Goal: Information Seeking & Learning: Check status

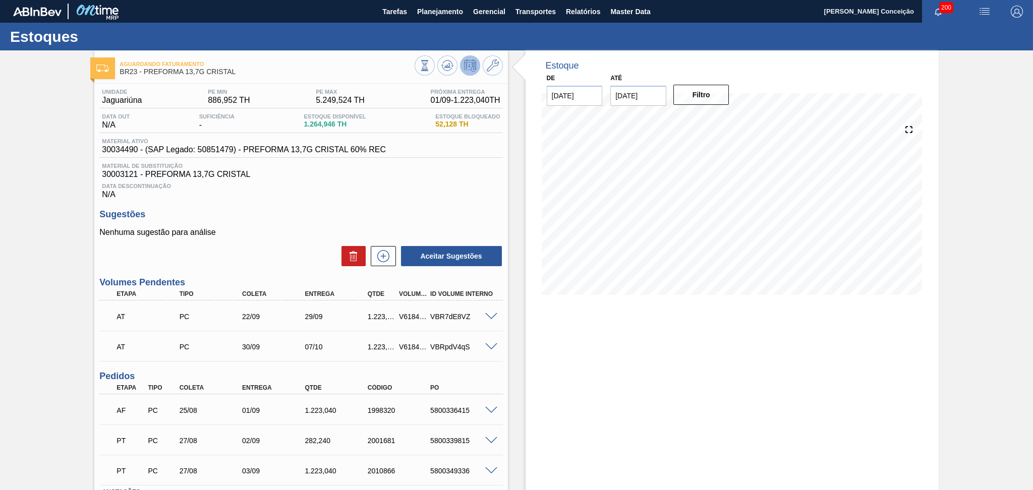
click at [357, 189] on div "Data Descontinuação N/A" at bounding box center [300, 189] width 403 height 20
click at [379, 184] on span "Data Descontinuação" at bounding box center [301, 186] width 398 height 6
click at [442, 13] on span "Planejamento" at bounding box center [440, 12] width 46 height 12
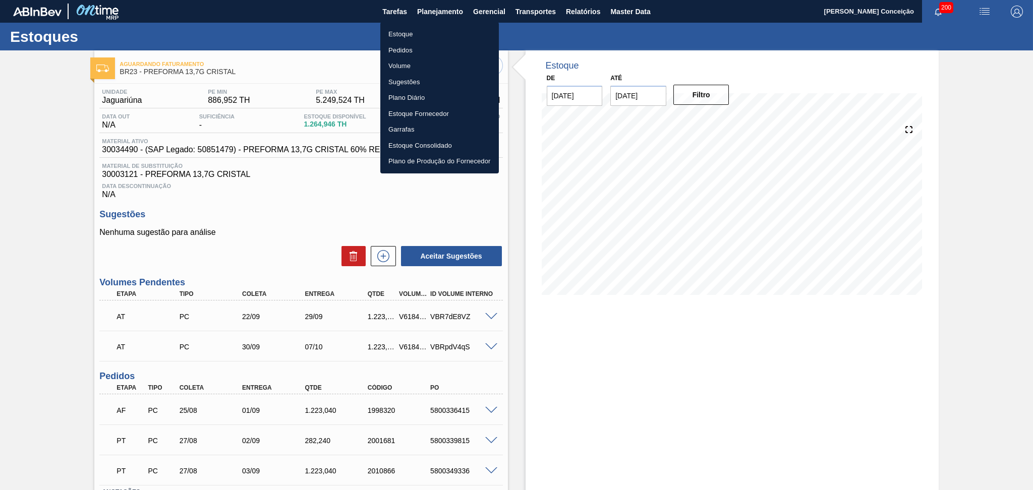
click at [414, 37] on li "Estoque" at bounding box center [439, 34] width 119 height 16
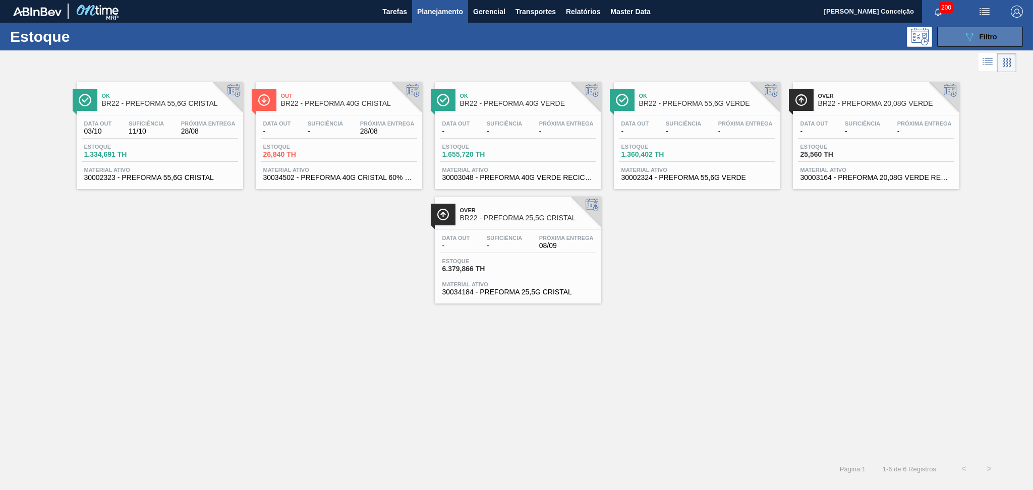
click at [973, 29] on button "089F7B8B-B2A5-4AFE-B5C0-19BA573D28AC Filtro" at bounding box center [980, 37] width 86 height 20
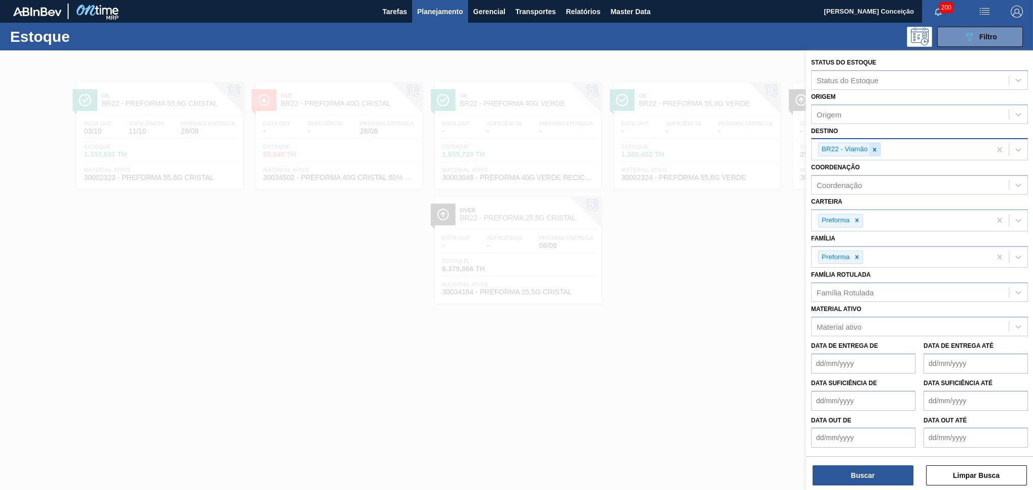
click at [879, 149] on div at bounding box center [874, 149] width 11 height 13
type input "04"
click at [877, 150] on icon at bounding box center [876, 149] width 7 height 7
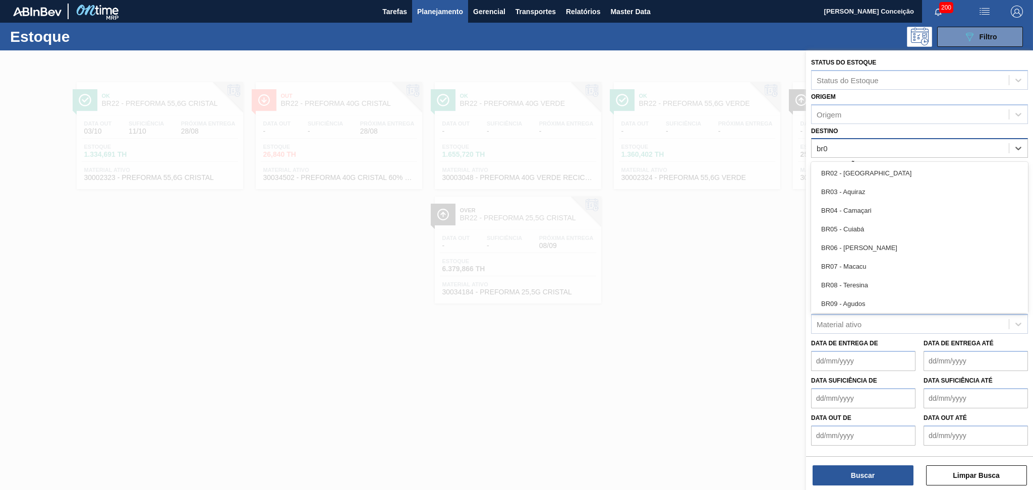
type input "br04"
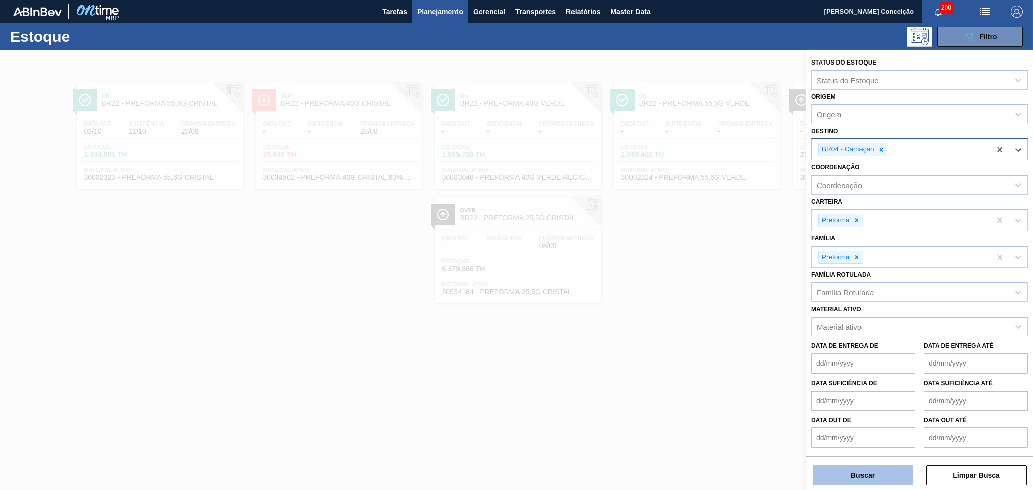
click at [832, 483] on button "Buscar" at bounding box center [863, 476] width 101 height 20
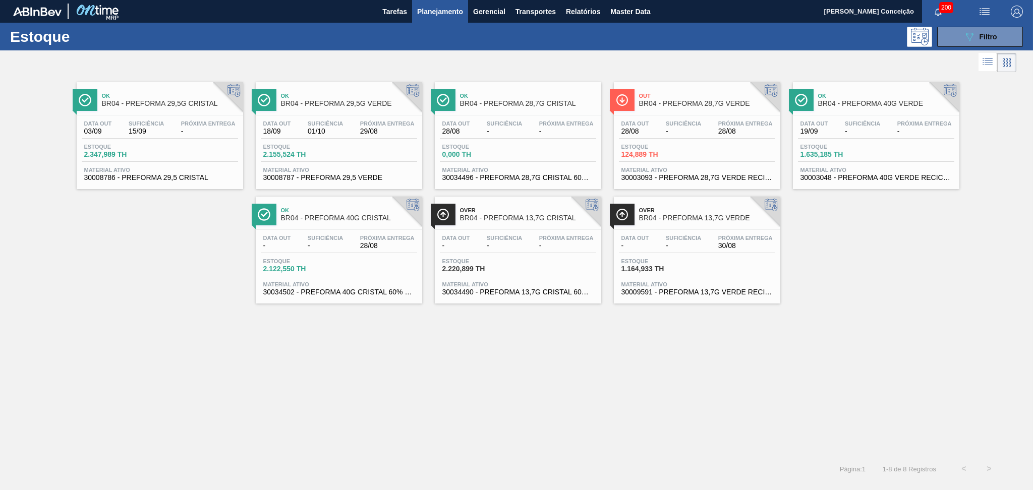
click at [245, 384] on div "Ok BR04 - PREFORMA 29,5G CRISTAL Data out 03/09 Suficiência 15/09 Próxima Entre…" at bounding box center [516, 266] width 1033 height 382
click at [340, 118] on div "Data out 18/09 Suficiência 01/10 Próxima Entrega 29/08 Estoque 2.155,524 TH Mat…" at bounding box center [339, 150] width 166 height 69
click at [729, 111] on div "Out BR04 - PREFORMA 28,7G VERDE" at bounding box center [707, 100] width 136 height 23
click at [439, 15] on span "Planejamento" at bounding box center [440, 12] width 46 height 12
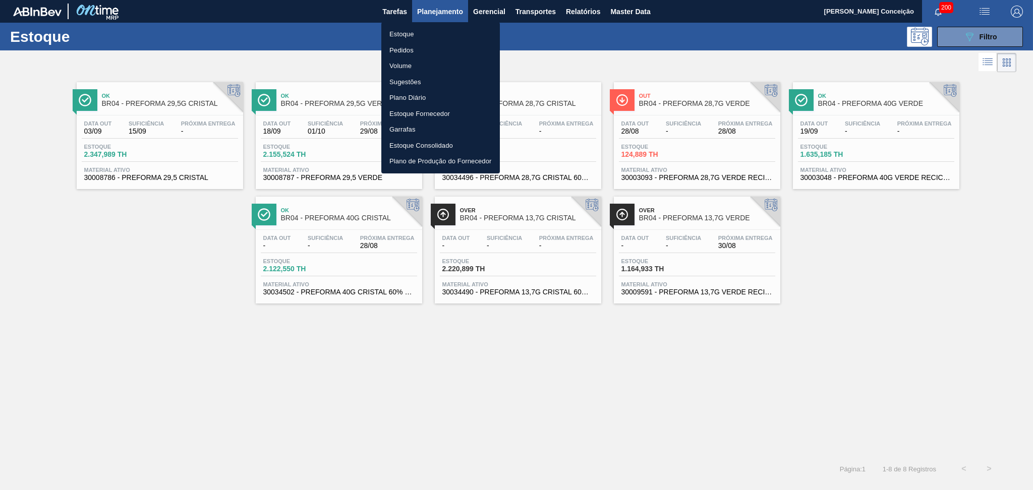
click at [408, 47] on li "Pedidos" at bounding box center [440, 50] width 119 height 16
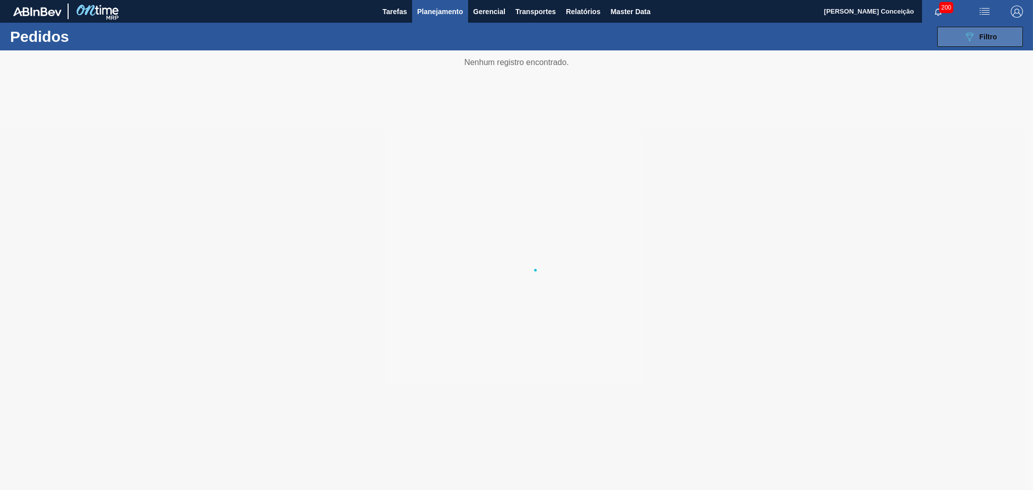
click at [960, 34] on button "089F7B8B-B2A5-4AFE-B5C0-19BA573D28AC Filtro" at bounding box center [980, 37] width 86 height 20
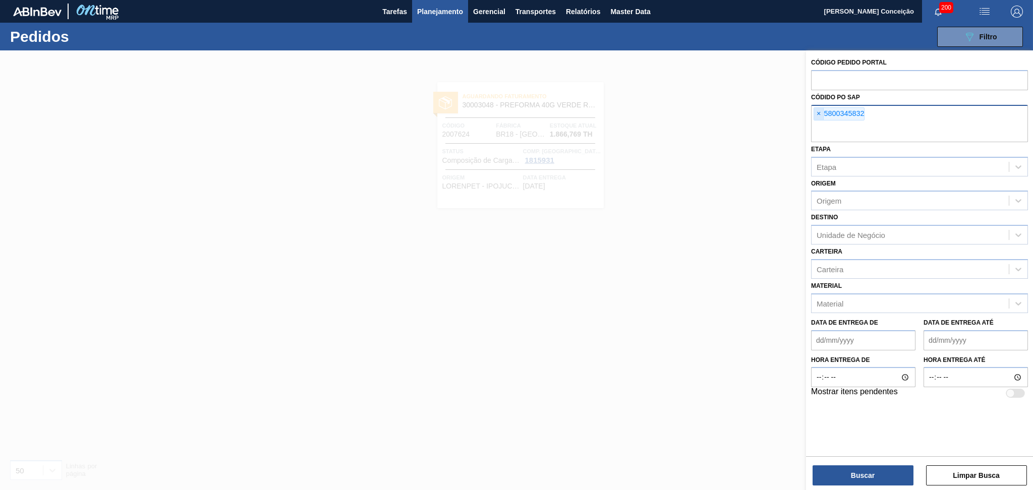
click at [822, 120] on span "×" at bounding box center [819, 114] width 10 height 12
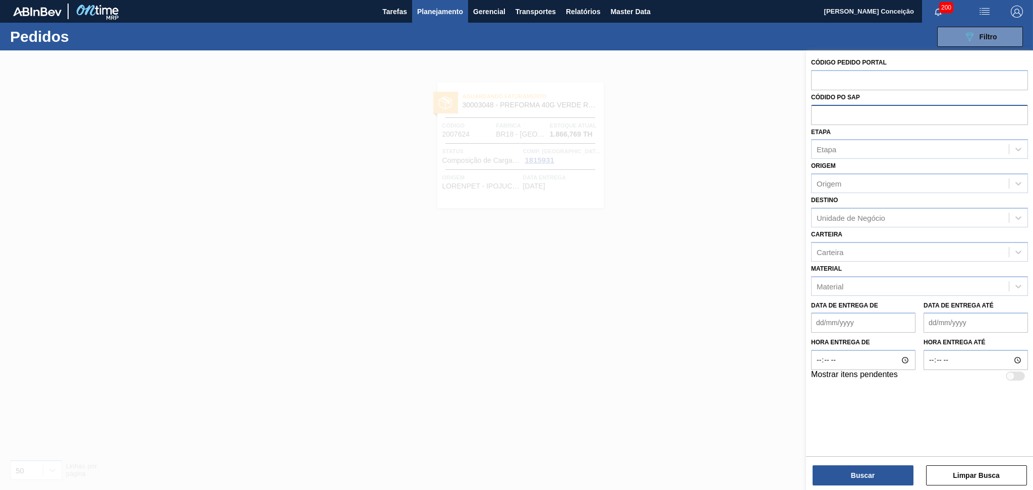
paste input "text"
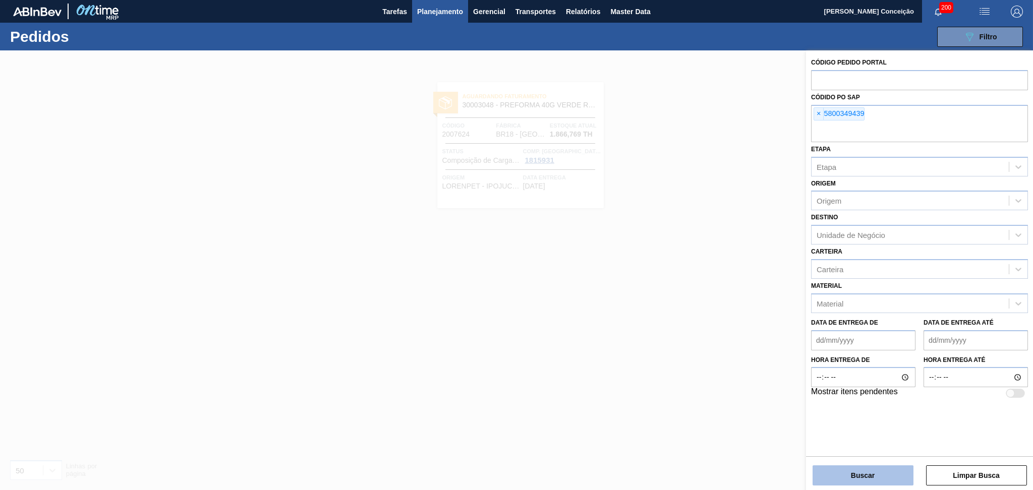
click at [874, 469] on button "Buscar" at bounding box center [863, 476] width 101 height 20
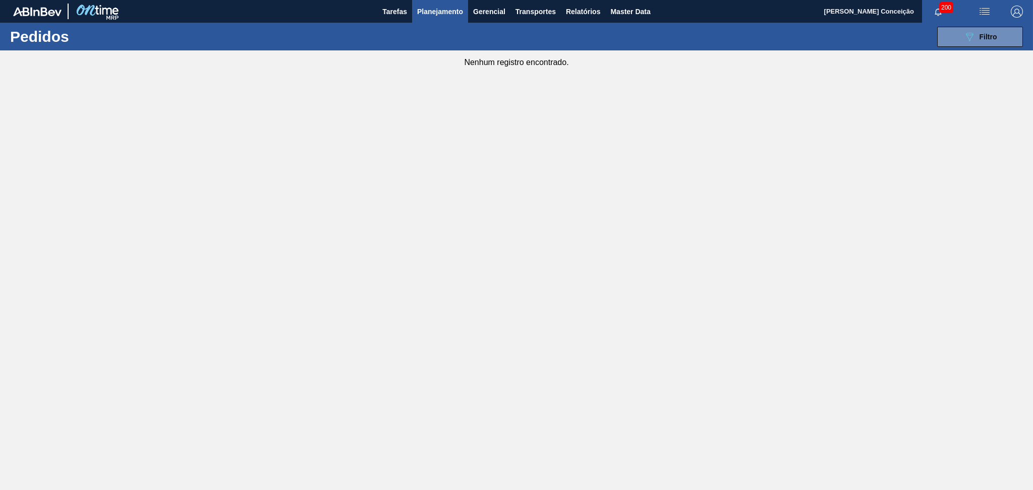
click at [756, 77] on main "Tarefas Planejamento Gerencial Transportes Relatórios Master Data Aline Apareci…" at bounding box center [516, 245] width 1033 height 490
click at [958, 36] on button "089F7B8B-B2A5-4AFE-B5C0-19BA573D28AC Filtro" at bounding box center [980, 37] width 86 height 20
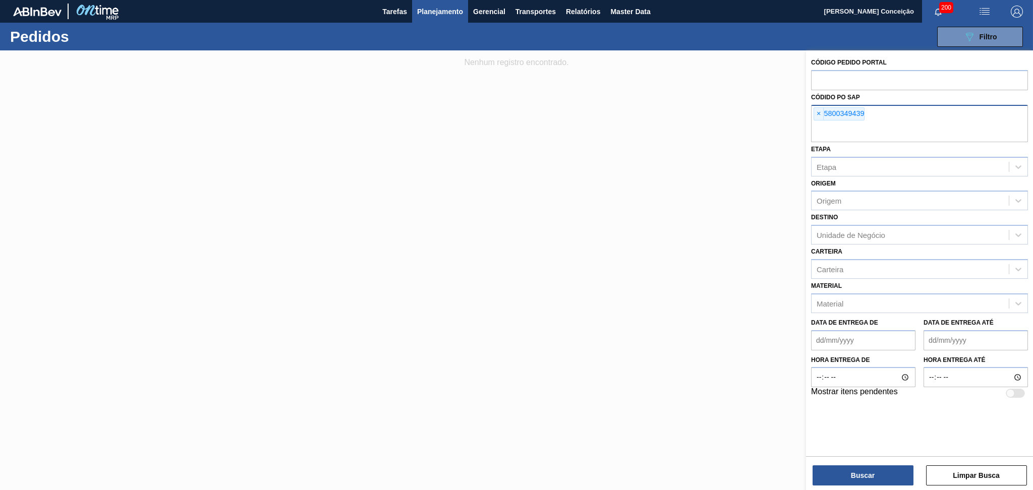
click at [859, 136] on input "text" at bounding box center [919, 132] width 217 height 19
click at [856, 478] on button "Buscar" at bounding box center [863, 476] width 101 height 20
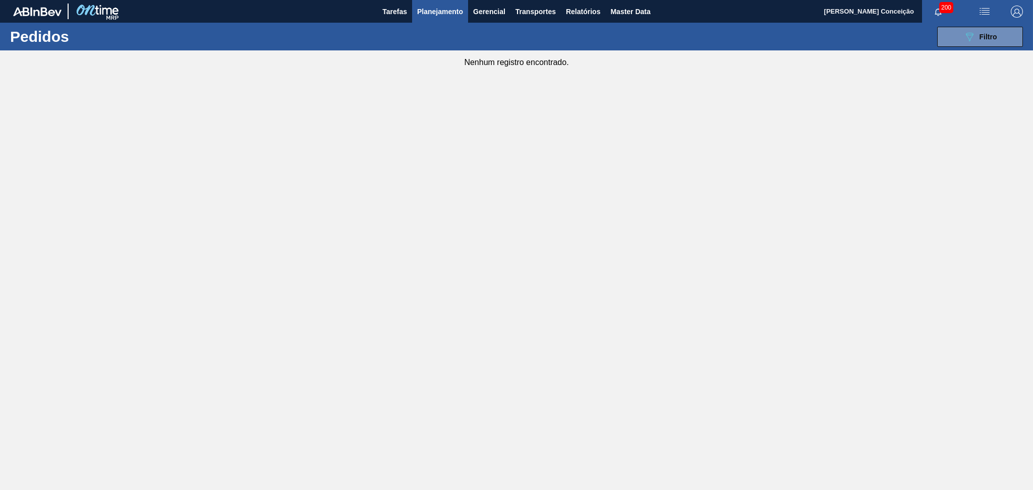
click at [393, 220] on main "Tarefas Planejamento Gerencial Transportes Relatórios Master Data Aline Apareci…" at bounding box center [516, 245] width 1033 height 490
click at [438, 13] on span "Planejamento" at bounding box center [440, 12] width 46 height 12
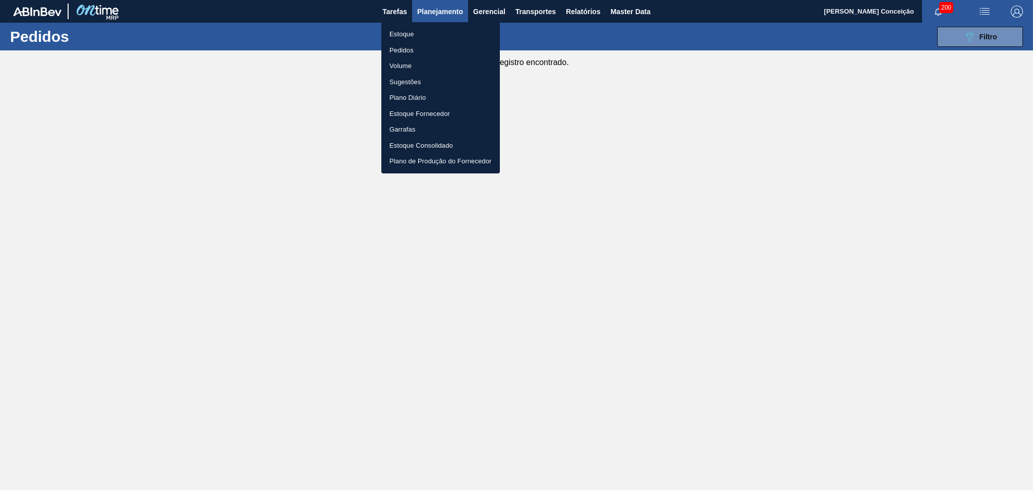
click at [292, 164] on div at bounding box center [516, 245] width 1033 height 490
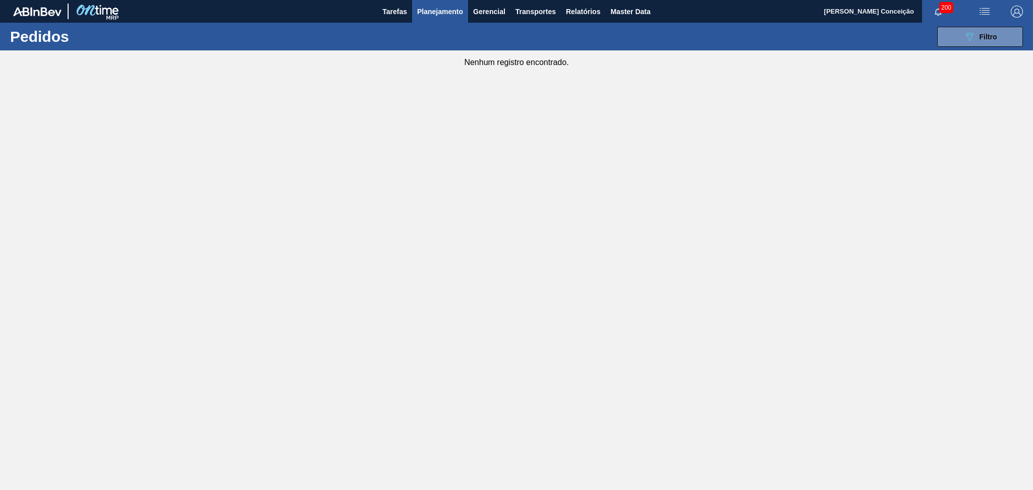
click at [450, 10] on span "Planejamento" at bounding box center [440, 12] width 46 height 12
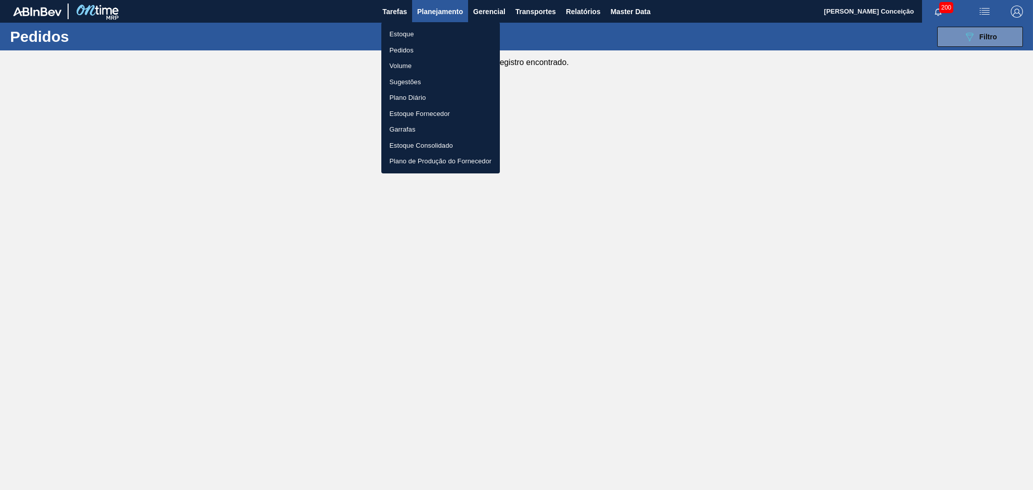
click at [405, 34] on li "Estoque" at bounding box center [440, 34] width 119 height 16
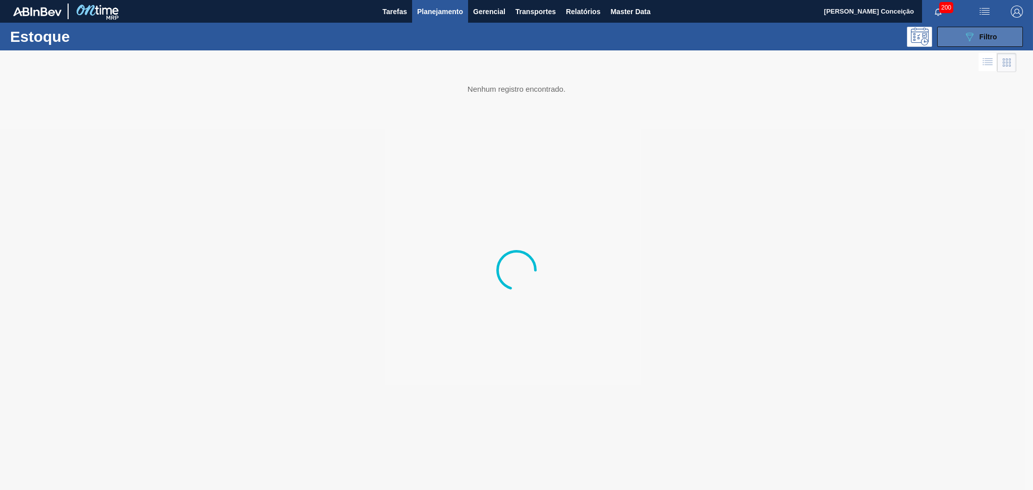
click at [1006, 34] on button "089F7B8B-B2A5-4AFE-B5C0-19BA573D28AC Filtro" at bounding box center [980, 37] width 86 height 20
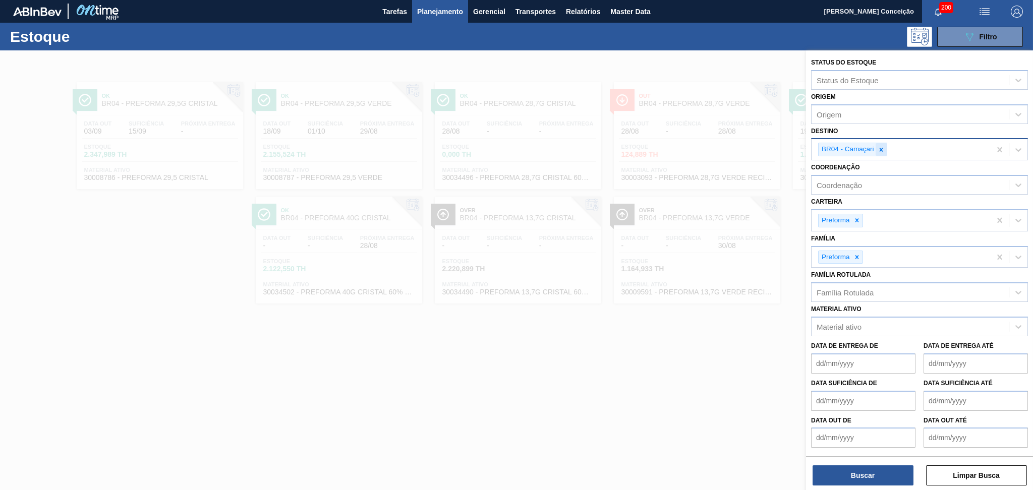
click at [881, 151] on icon at bounding box center [881, 149] width 7 height 7
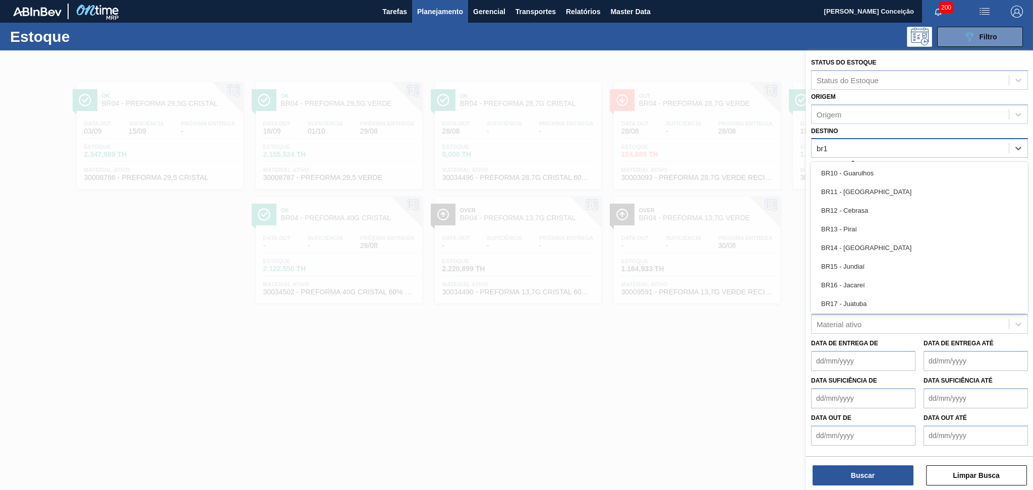
type input "br13"
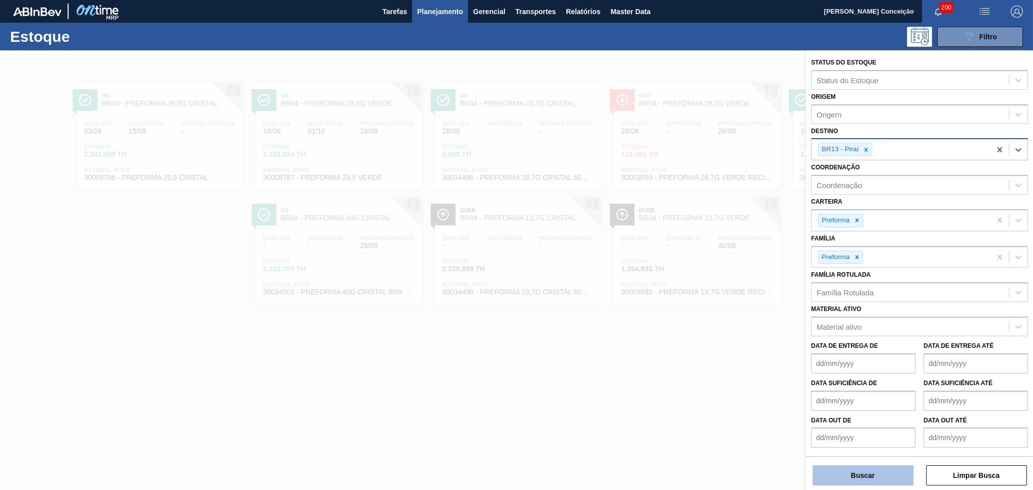
click at [840, 472] on button "Buscar" at bounding box center [863, 476] width 101 height 20
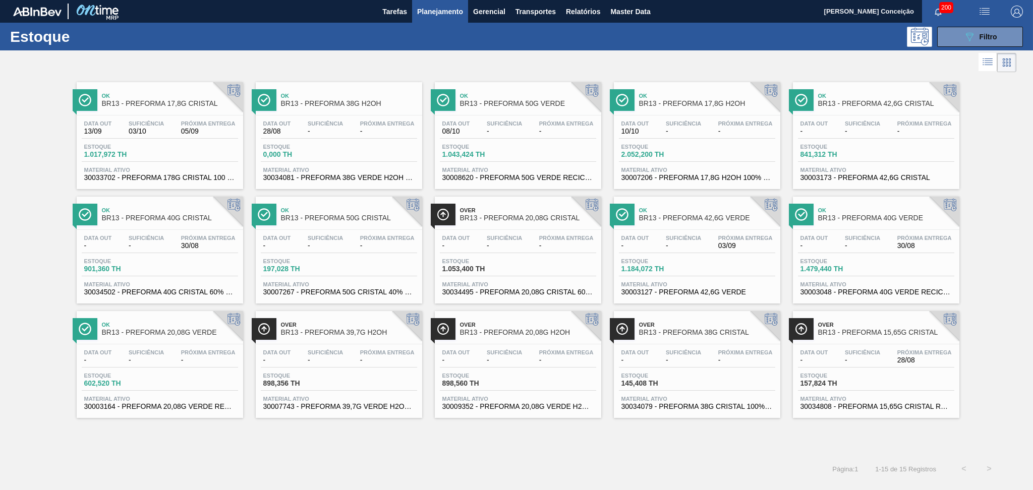
click at [291, 459] on div "Página : 1 1 - 15 de 15 Registros < >" at bounding box center [501, 469] width 1002 height 25
click at [544, 131] on span "-" at bounding box center [566, 132] width 54 height 8
click at [191, 149] on div "Estoque 1.017,972 TH" at bounding box center [160, 153] width 156 height 18
click at [957, 40] on button "089F7B8B-B2A5-4AFE-B5C0-19BA573D28AC Filtro" at bounding box center [980, 37] width 86 height 20
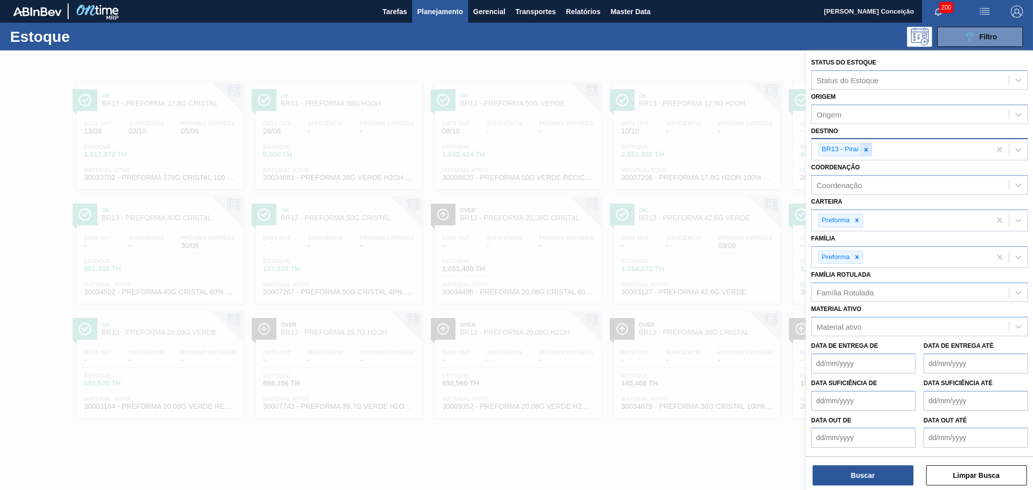
click at [865, 151] on icon at bounding box center [866, 149] width 7 height 7
type input "br04"
click at [848, 478] on button "Buscar" at bounding box center [863, 476] width 101 height 20
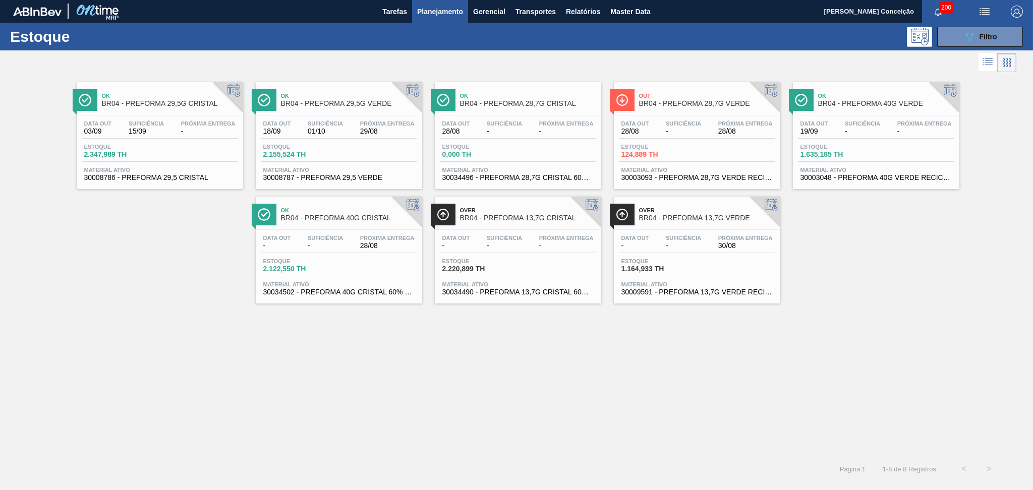
click at [114, 128] on div "Data out 03/09" at bounding box center [98, 128] width 33 height 15
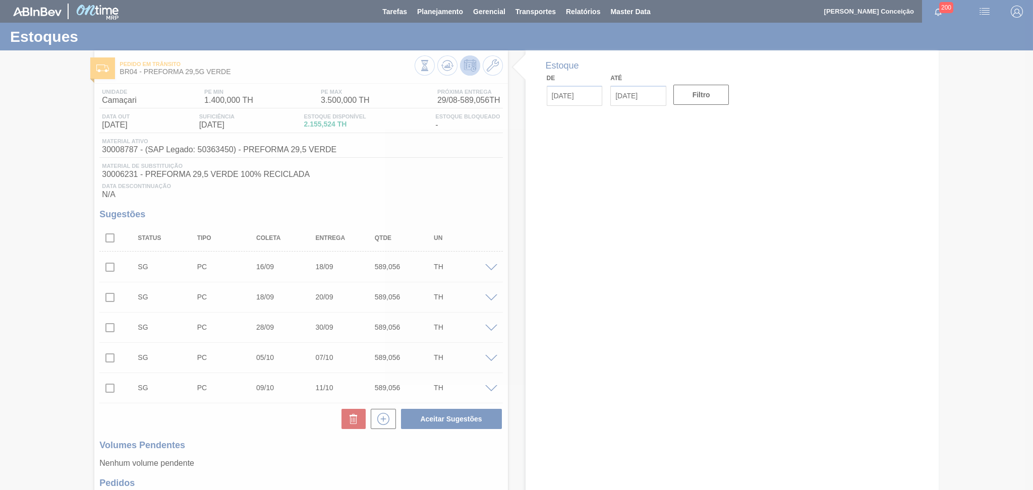
click at [343, 192] on div at bounding box center [516, 245] width 1033 height 490
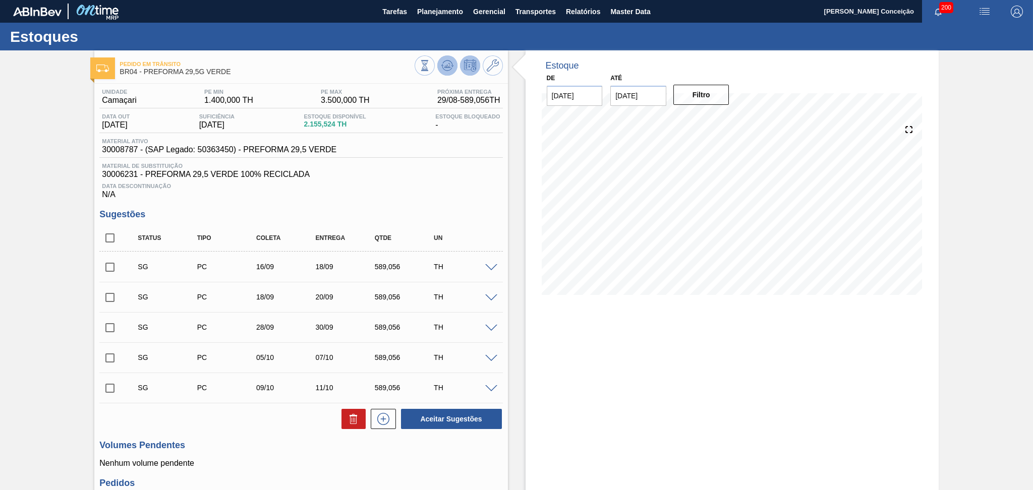
click at [442, 68] on icon at bounding box center [447, 68] width 10 height 5
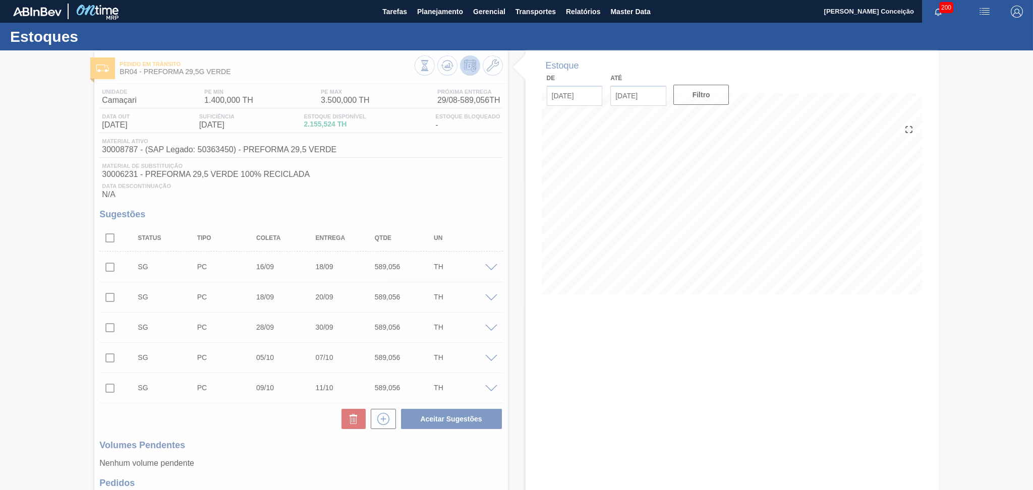
click at [647, 389] on div at bounding box center [516, 270] width 1033 height 440
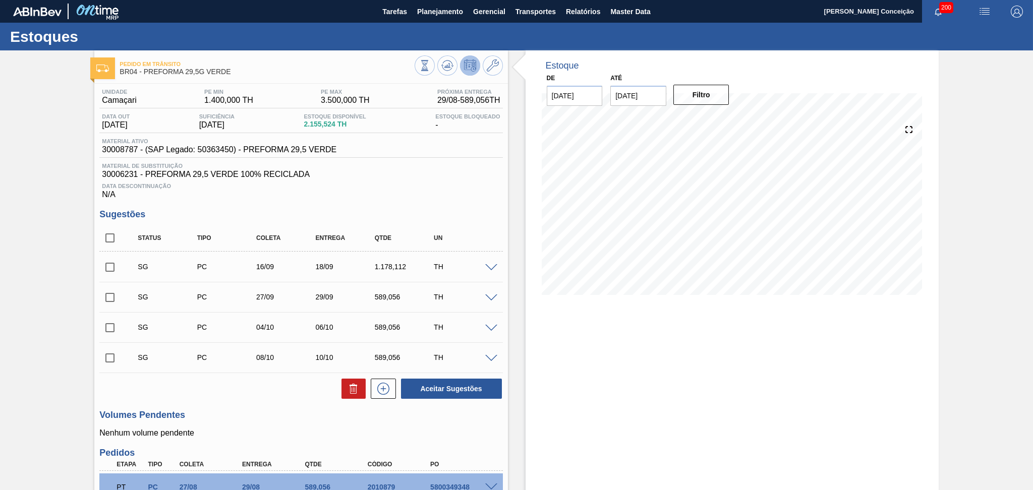
click at [396, 204] on div "Unidade Camaçari PE MIN 1.400,000 TH PE MAX 3.500,000 TH Próxima Entrega 29/08 …" at bounding box center [300, 331] width 413 height 495
click at [456, 207] on div "Unidade Camaçari PE MIN 1.400,000 TH PE MAX 3.500,000 TH Próxima Entrega 29/08 …" at bounding box center [300, 331] width 413 height 495
click at [465, 202] on div "Unidade Camaçari PE MIN 1.400,000 TH PE MAX 3.500,000 TH Próxima Entrega 29/08 …" at bounding box center [300, 331] width 413 height 495
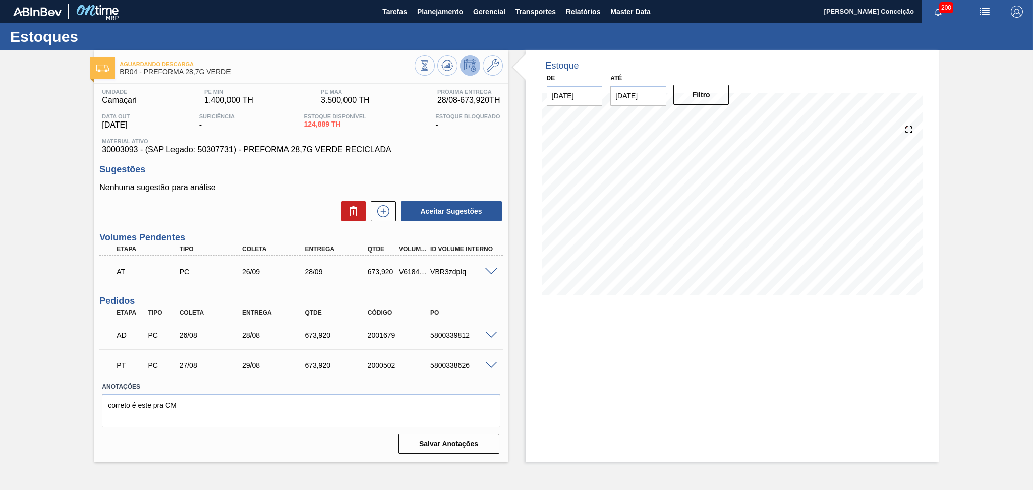
click at [523, 319] on div "Estoque De 28/08/2025 Até 30/09/2025 Filtro" at bounding box center [723, 256] width 431 height 412
click at [238, 192] on p "Nenhuma sugestão para análise" at bounding box center [300, 187] width 403 height 9
click at [445, 60] on icon at bounding box center [447, 66] width 12 height 12
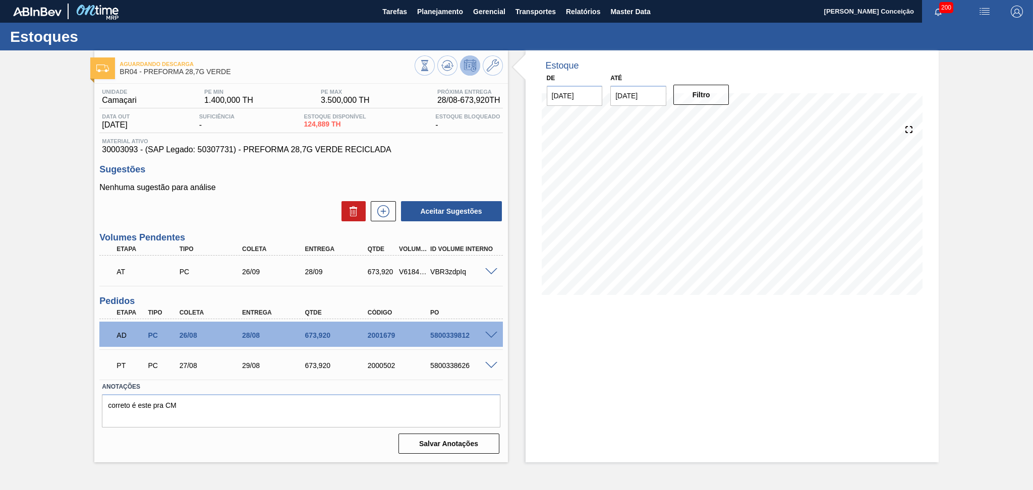
click at [522, 308] on div "Estoque De 28/08/2025 Até 30/09/2025 Filtro 31/08 Projeção de Estoque 1,472.729…" at bounding box center [723, 256] width 431 height 412
click at [544, 387] on div "Estoque De 28/08/2025 Até 30/09/2025 Filtro 05/09 Projeção de Estoque 1,472.729…" at bounding box center [732, 256] width 413 height 412
click at [523, 317] on div "Estoque De 28/08/2025 Até 30/09/2025 Filtro 31/08 Projeção de Estoque 1,472.729…" at bounding box center [723, 256] width 431 height 412
click at [622, 364] on div "Estoque De 28/08/2025 Até 30/09/2025 Filtro 29/08 Projeção de Estoque 1,472.729…" at bounding box center [732, 256] width 413 height 412
click at [24, 212] on div "Aguardando Descarga BR04 - PREFORMA 28,7G VERDE Unidade Camaçari PE MIN 1.400,0…" at bounding box center [516, 256] width 1033 height 412
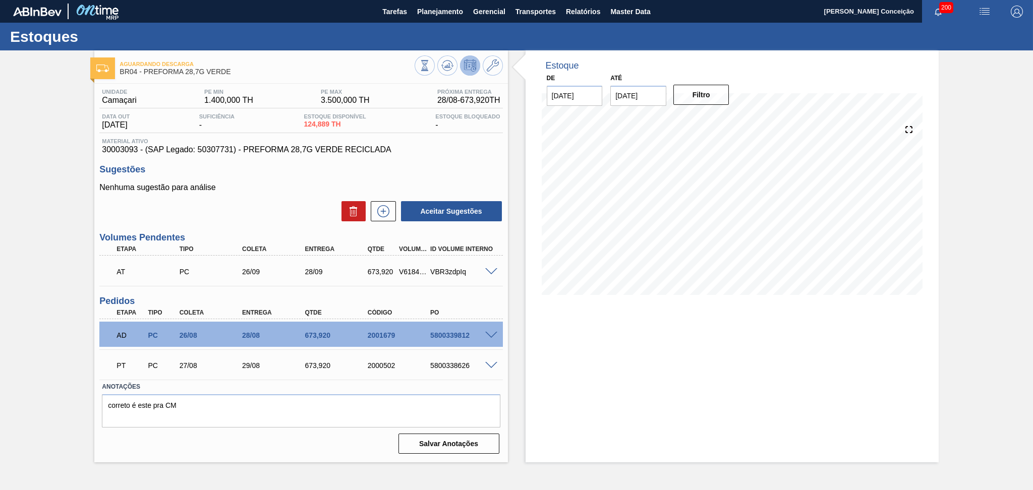
click at [652, 365] on div "Estoque De 28/08/2025 Até 30/09/2025 Filtro 04/09 Projeção de Estoque 1,472.729…" at bounding box center [732, 256] width 413 height 412
click at [319, 34] on div "Estoques" at bounding box center [516, 37] width 1033 height 28
click at [457, 153] on span "30003093 - (SAP Legado: 50307731) - PREFORMA 28,7G VERDE RECICLADA" at bounding box center [301, 149] width 398 height 9
click at [449, 57] on button at bounding box center [447, 65] width 20 height 20
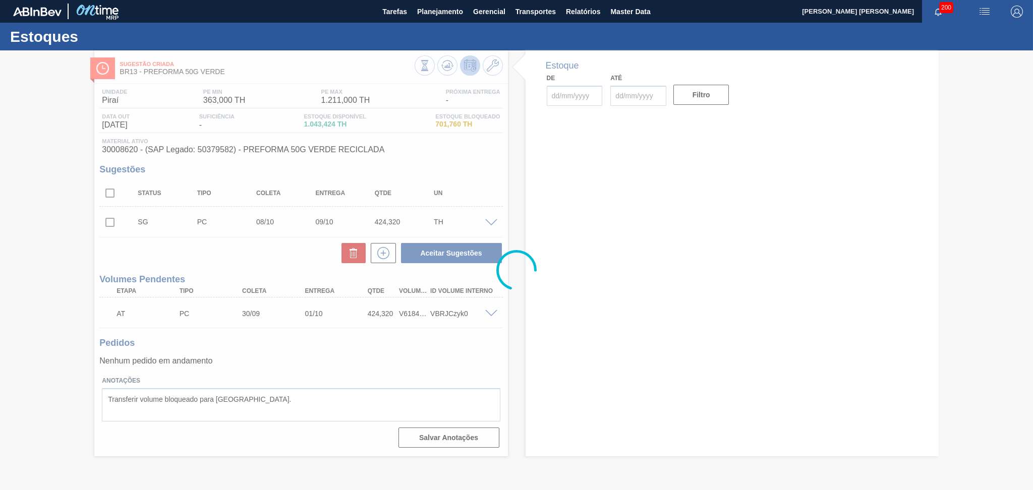
type input "[DATE]"
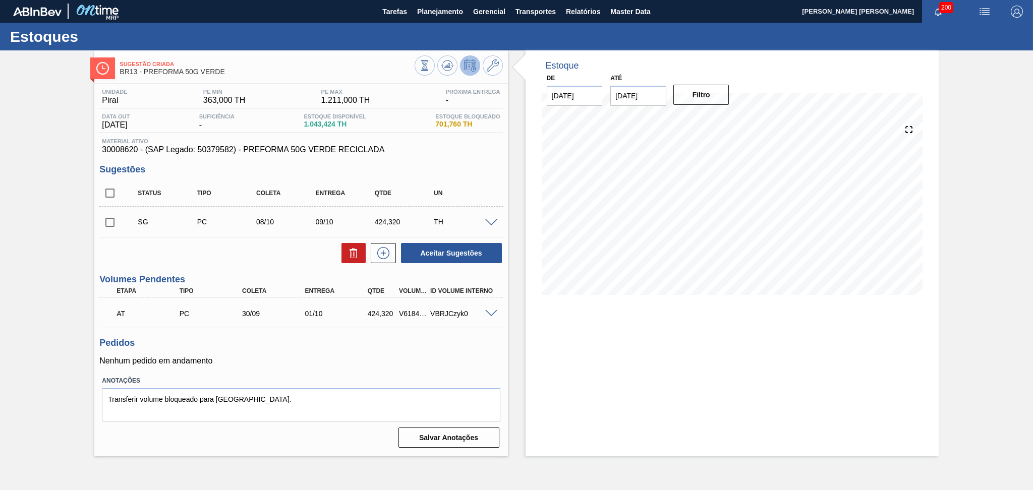
click at [328, 340] on h3 "Pedidos" at bounding box center [300, 343] width 403 height 11
click at [450, 67] on icon at bounding box center [447, 66] width 12 height 12
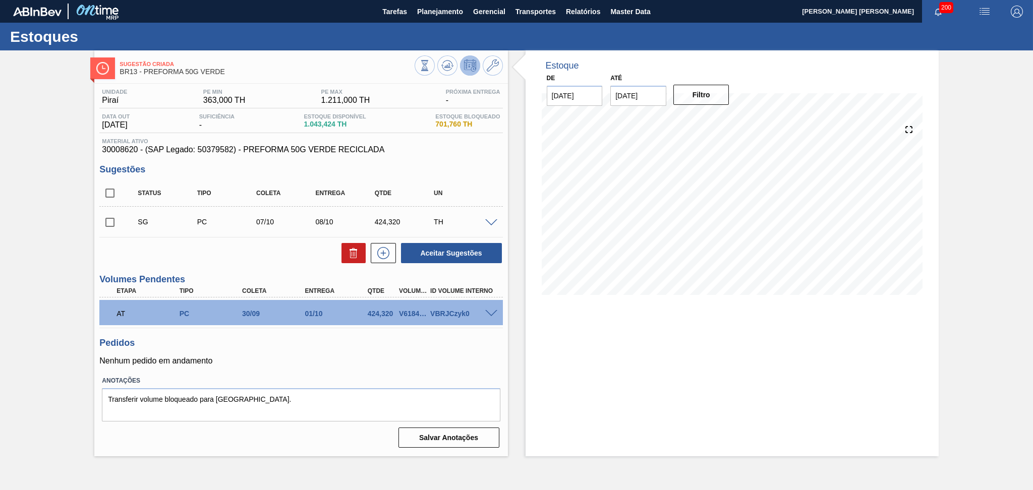
click at [344, 338] on h3 "Pedidos" at bounding box center [300, 343] width 403 height 11
click at [245, 355] on div "Pedidos Nenhum pedido em andamento" at bounding box center [300, 352] width 403 height 28
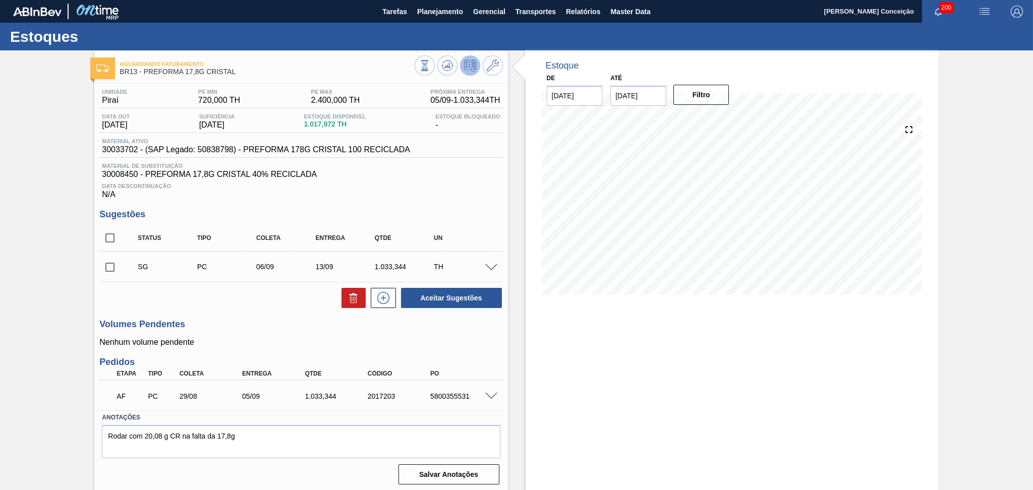
click at [417, 210] on h3 "Sugestões" at bounding box center [300, 214] width 403 height 11
click at [454, 67] on button at bounding box center [447, 65] width 20 height 20
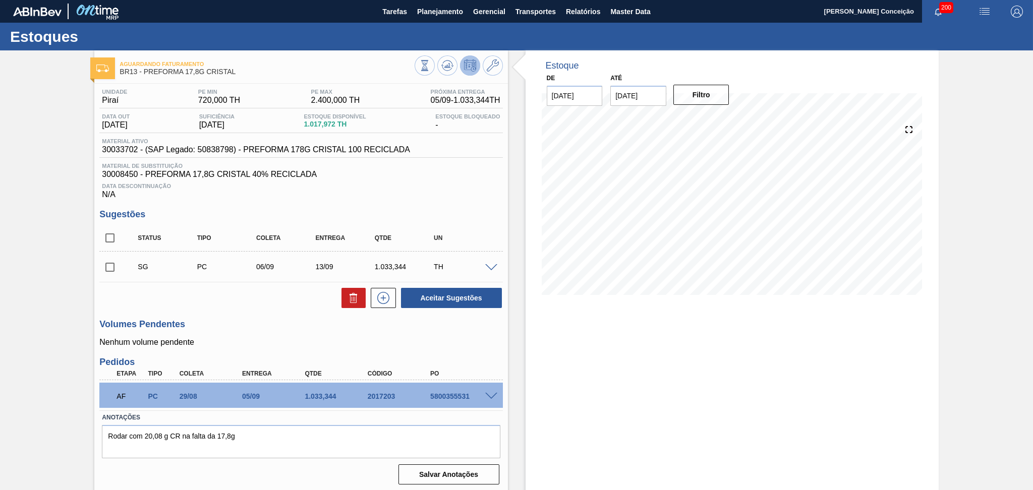
click at [267, 310] on div "Unidade Piraí PE MIN 720,000 TH PE MAX 2.400,000 TH Próxima Entrega 05/09 - 1.0…" at bounding box center [300, 286] width 413 height 405
click at [116, 243] on input "checkbox" at bounding box center [109, 238] width 21 height 21
checkbox input "true"
click at [348, 301] on icon at bounding box center [354, 298] width 12 height 12
checkbox input "false"
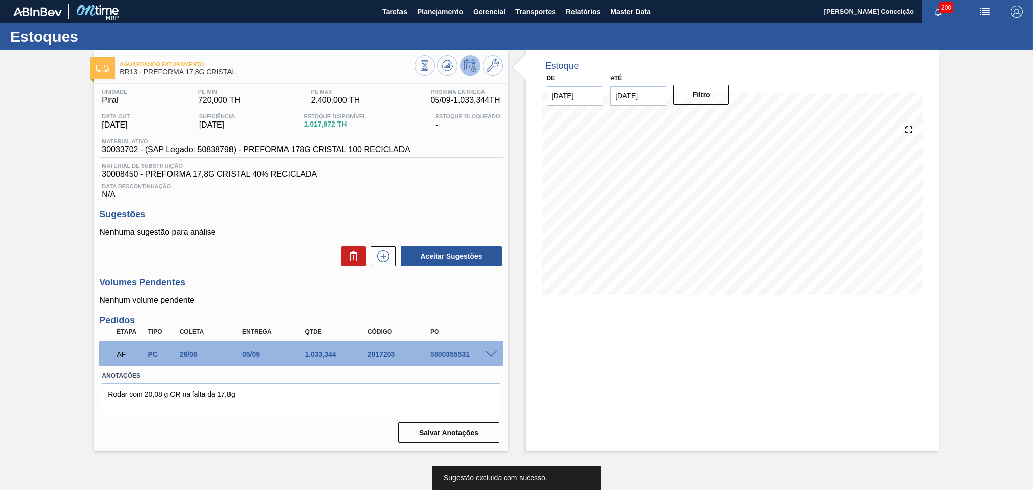
click at [402, 301] on p "Nenhum volume pendente" at bounding box center [300, 300] width 403 height 9
click at [244, 259] on div "Aceitar Sugestões" at bounding box center [300, 256] width 403 height 22
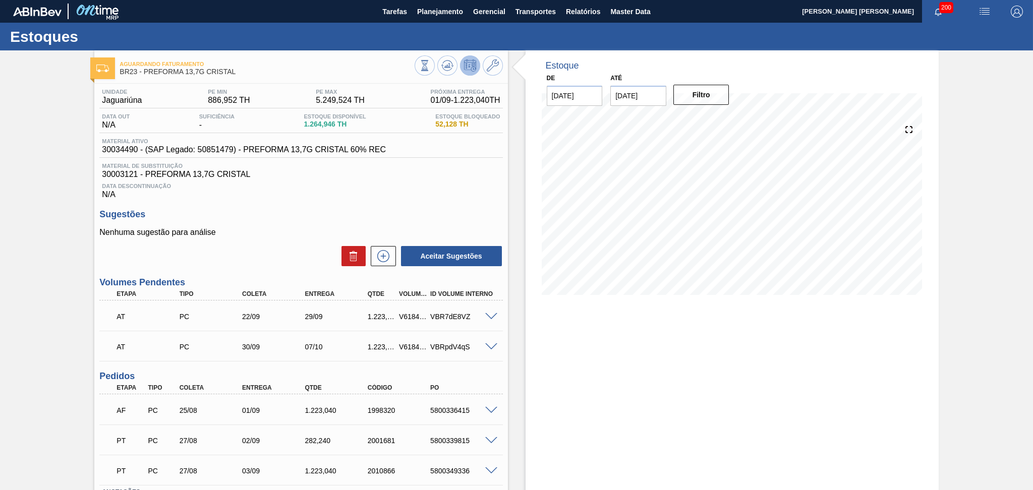
click at [539, 303] on div "28/08 Projeção de Estoque 1,264.946 [DOMAIN_NAME] 0 Política Objetiva 3,068.238…" at bounding box center [732, 209] width 389 height 202
click at [458, 192] on div "Data Descontinuação N/A" at bounding box center [300, 189] width 403 height 20
click at [289, 178] on span "30003121 - PREFORMA 13,7G CRISTAL" at bounding box center [301, 174] width 398 height 9
drag, startPoint x: 271, startPoint y: 193, endPoint x: 141, endPoint y: 22, distance: 214.8
click at [272, 193] on div "Data Descontinuação N/A" at bounding box center [300, 189] width 403 height 20
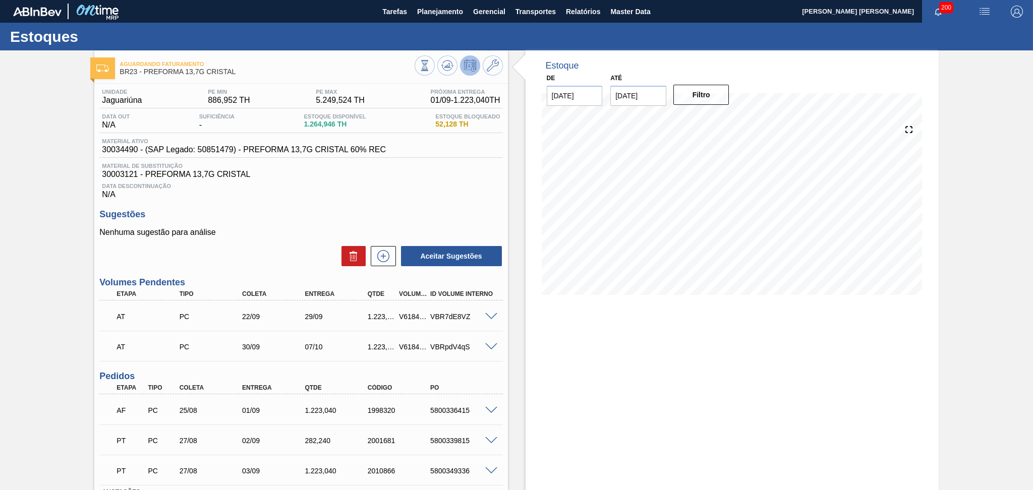
click at [373, 185] on span "Data Descontinuação" at bounding box center [301, 186] width 398 height 6
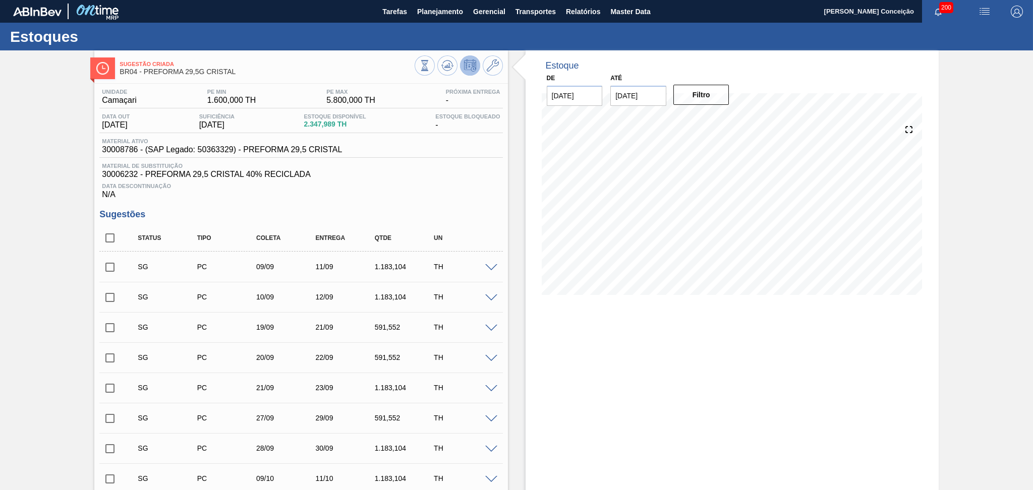
click at [367, 172] on span "30006232 - PREFORMA 29,5 CRISTAL 40% RECICLADA" at bounding box center [301, 174] width 398 height 9
click at [488, 61] on icon at bounding box center [493, 66] width 12 height 12
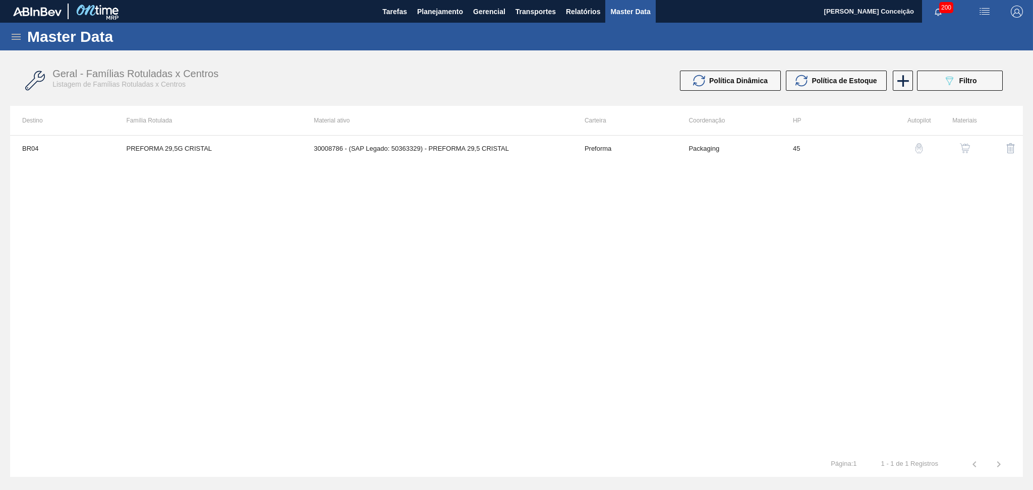
click at [969, 147] on img "button" at bounding box center [965, 148] width 10 height 10
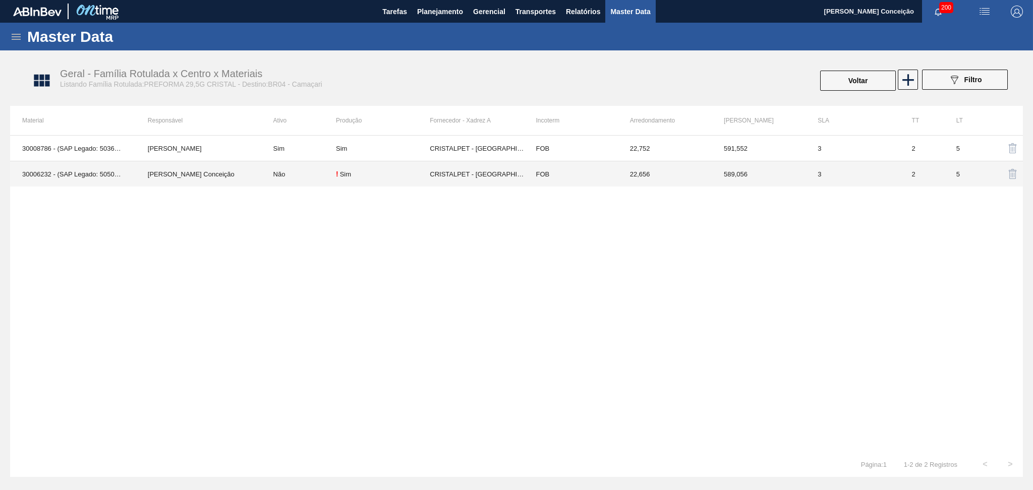
click at [472, 173] on td "CRISTALPET - CABO DE SANTO AGOSTINHO (PE)" at bounding box center [477, 174] width 94 height 26
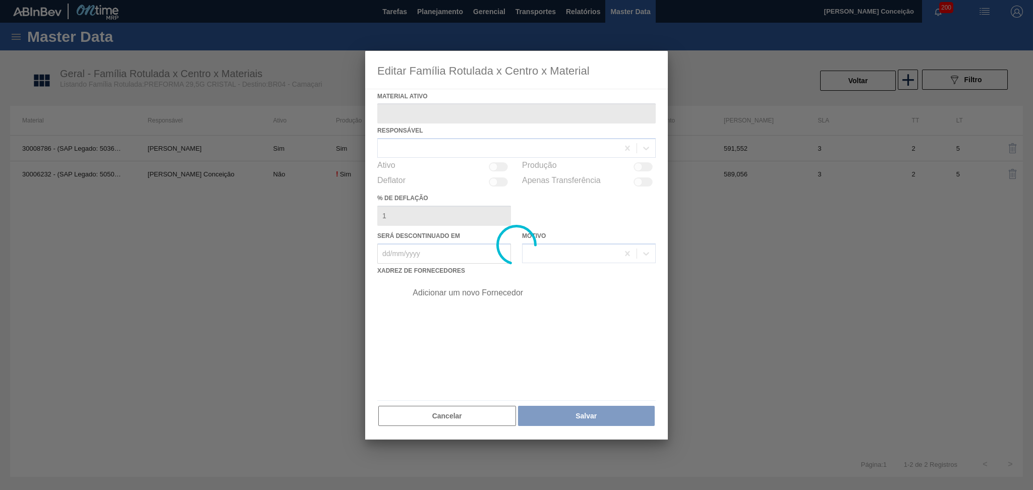
type ativo "30006232 - (SAP Legado: 50500144) - PREFORMA 29,5 CRISTAL 40% RECICLADA"
checkbox input "true"
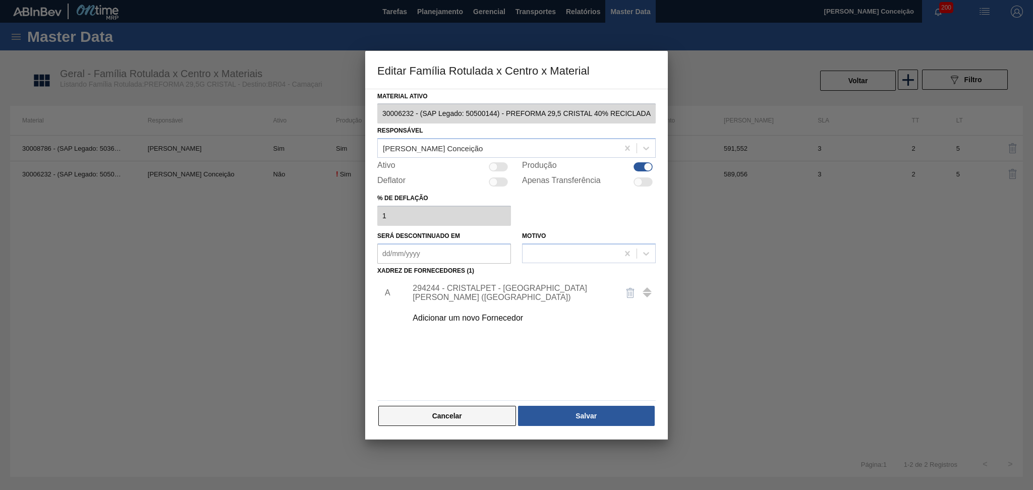
click at [450, 413] on button "Cancelar" at bounding box center [447, 416] width 138 height 20
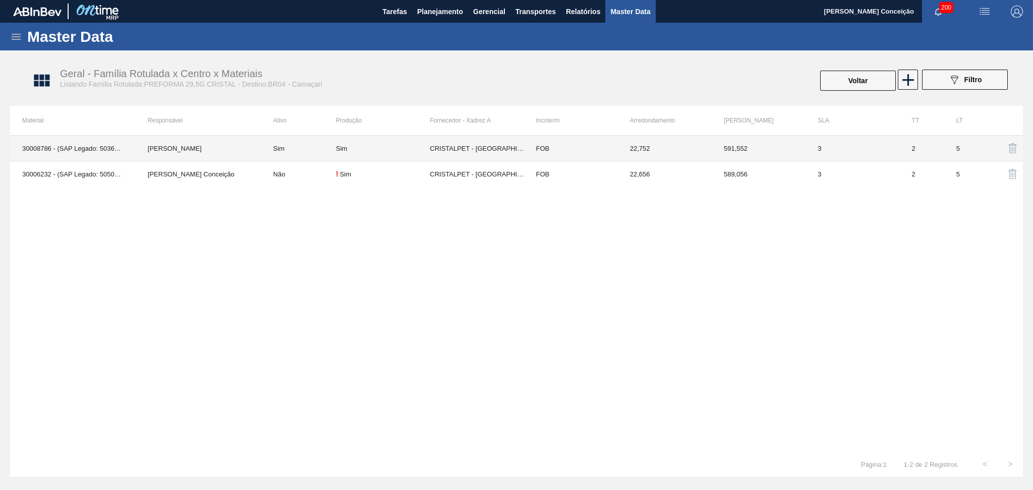
click at [264, 339] on div "30008786 - (SAP Legado: 50363329) - PREFORMA 29,5 CRISTAL IGOR FERREIRA MOURA S…" at bounding box center [516, 293] width 1013 height 317
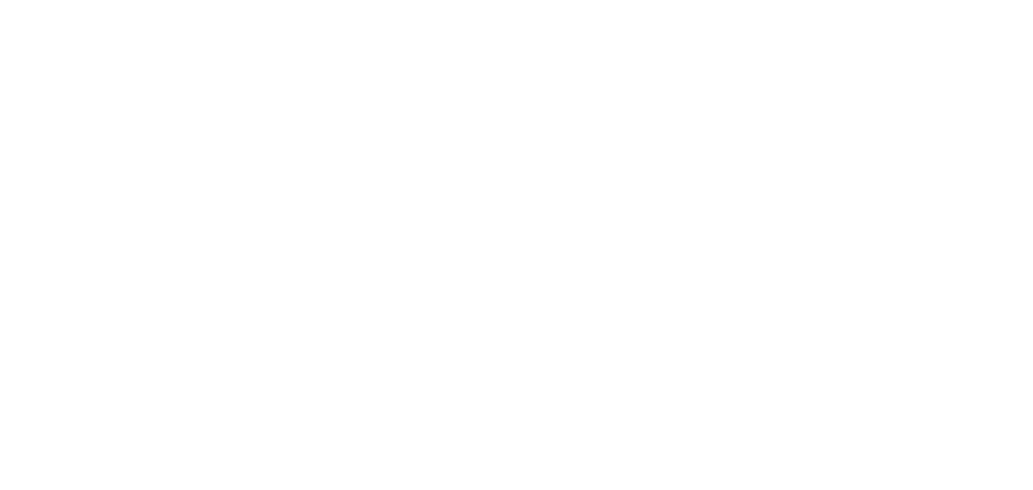
drag, startPoint x: 0, startPoint y: 0, endPoint x: 193, endPoint y: 259, distance: 323.0
click at [193, 0] on html at bounding box center [516, 0] width 1033 height 0
